Goal: Complete application form: Complete application form

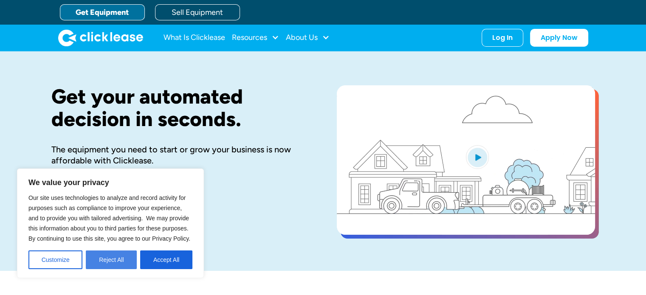
click at [120, 253] on button "Reject All" at bounding box center [111, 260] width 51 height 19
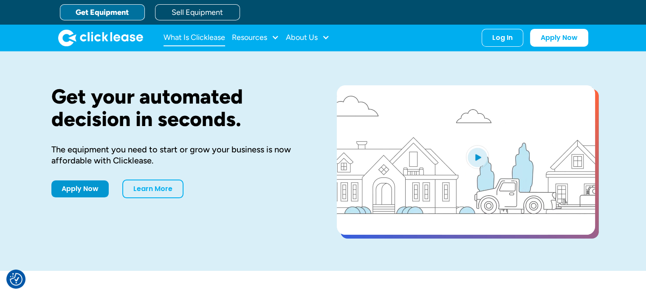
click at [197, 38] on link "What Is Clicklease" at bounding box center [195, 37] width 62 height 17
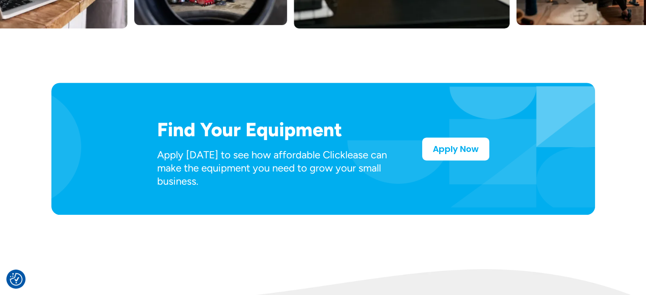
scroll to position [405, 0]
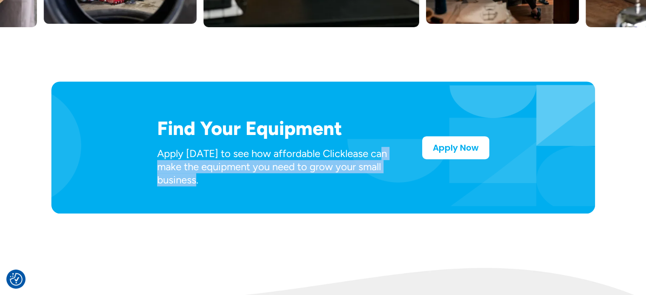
drag, startPoint x: 382, startPoint y: 195, endPoint x: 389, endPoint y: 150, distance: 44.8
click at [389, 150] on div "Find Your Equipment Apply today to see how affordable Clicklease can make the e…" at bounding box center [323, 148] width 544 height 133
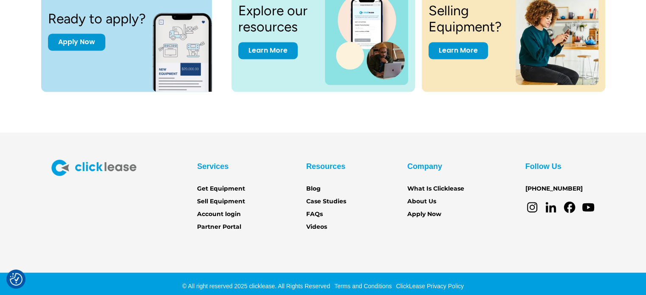
scroll to position [1210, 0]
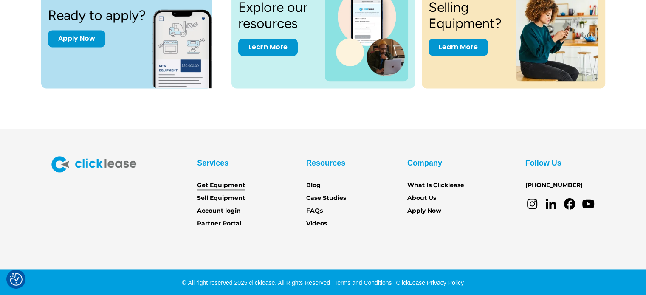
click at [219, 181] on link "Get Equipment" at bounding box center [221, 185] width 48 height 9
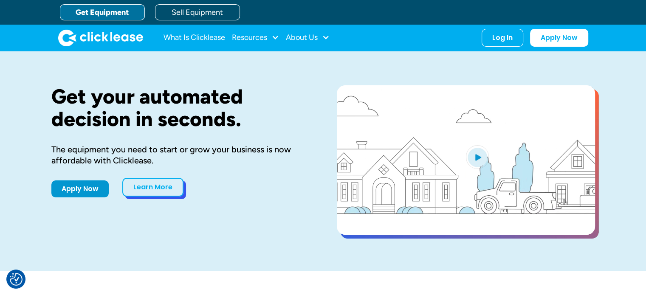
click at [170, 190] on link "Learn More" at bounding box center [152, 187] width 61 height 19
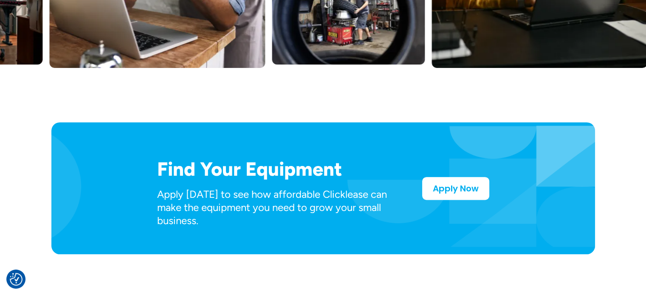
scroll to position [365, 0]
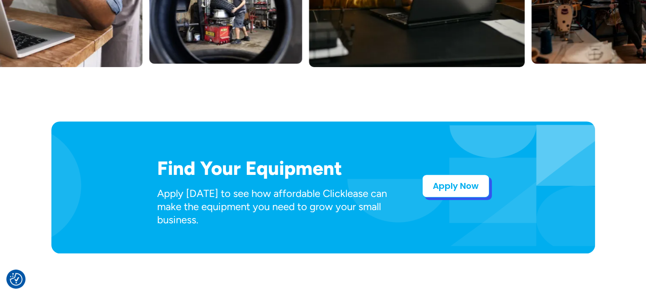
click at [430, 184] on link "Apply Now" at bounding box center [455, 186] width 67 height 23
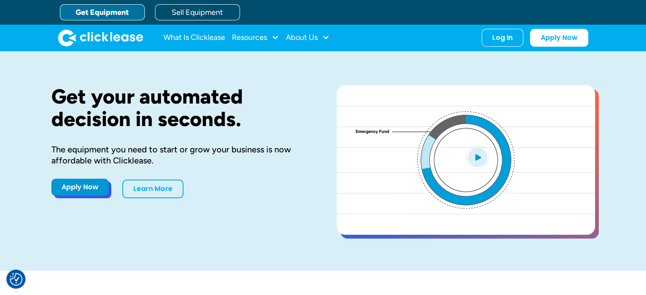
click at [92, 187] on link "Apply Now" at bounding box center [79, 187] width 57 height 17
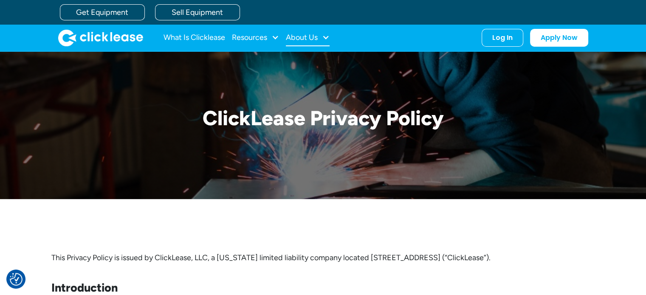
click at [303, 37] on div "About Us" at bounding box center [302, 37] width 32 height 0
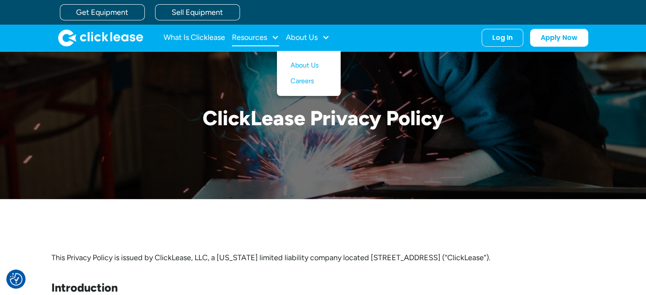
click at [245, 37] on div "Resources" at bounding box center [249, 37] width 35 height 0
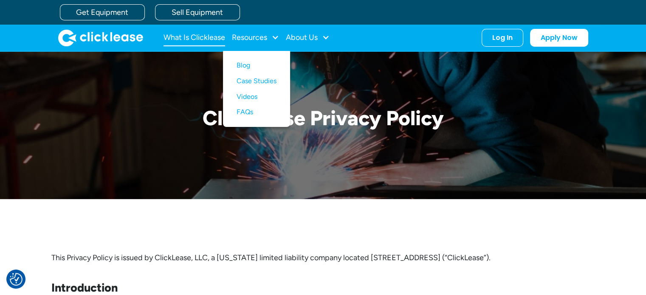
click at [217, 34] on link "What Is Clicklease" at bounding box center [195, 37] width 62 height 17
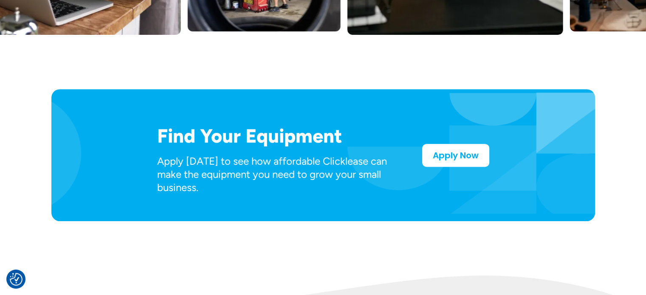
scroll to position [399, 0]
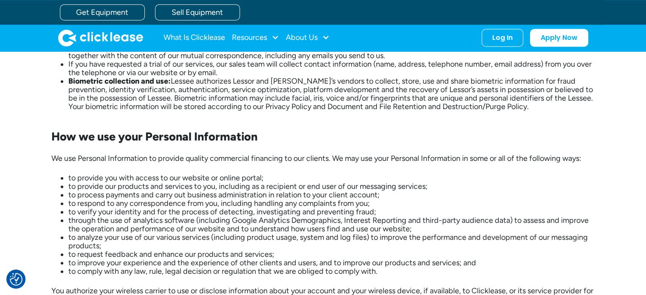
scroll to position [576, 0]
